Goal: Transaction & Acquisition: Purchase product/service

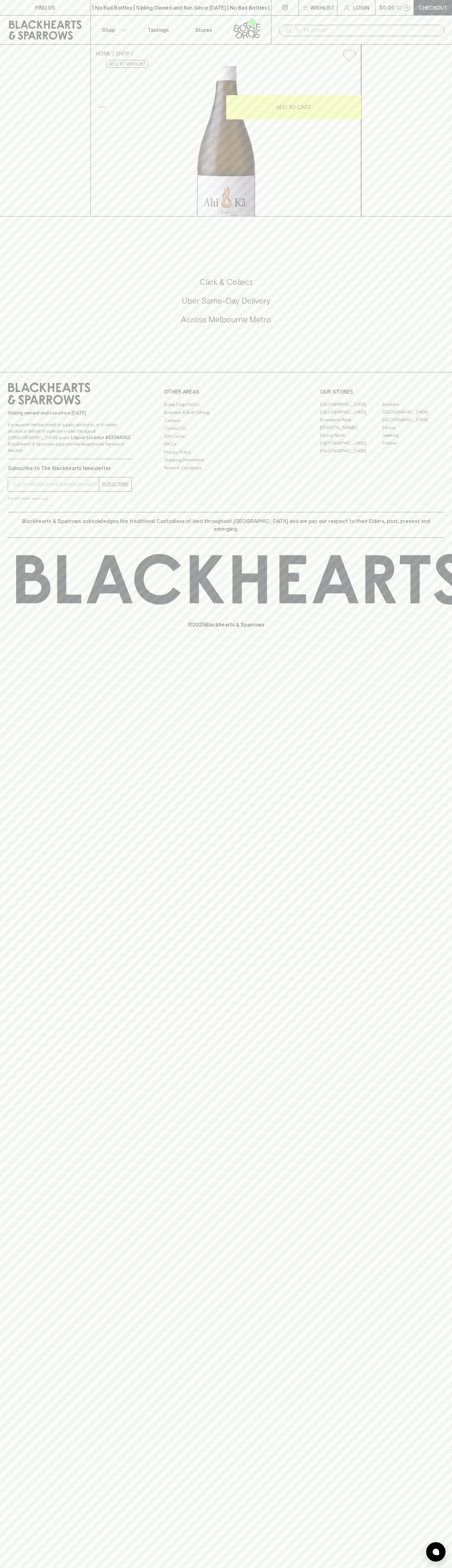
click at [325, 13] on button "Wishlist" at bounding box center [317, 7] width 38 height 15
click at [435, 1558] on div at bounding box center [435, 1551] width 19 height 19
click at [18, 1568] on html "FIND US | No Bad Bottles | Sibling Owned and Run Since 2006 | No Bad Bottles | …" at bounding box center [226, 784] width 452 height 1568
click at [11, 1523] on div at bounding box center [226, 784] width 452 height 1568
